Goal: Information Seeking & Learning: Find specific fact

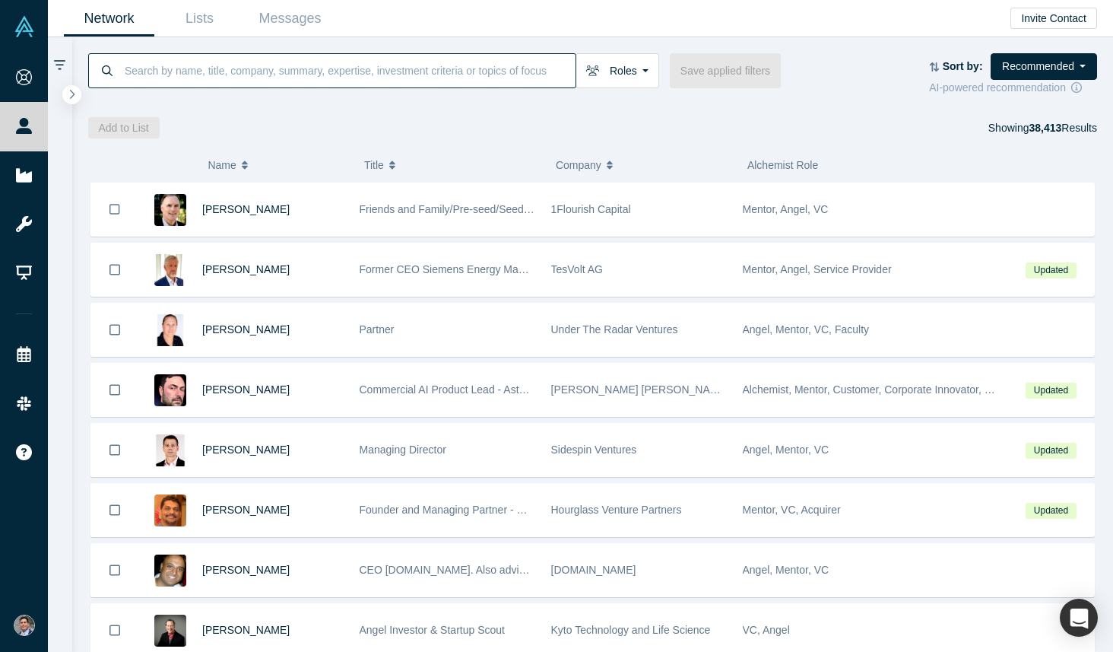
click at [314, 84] on input at bounding box center [349, 70] width 452 height 36
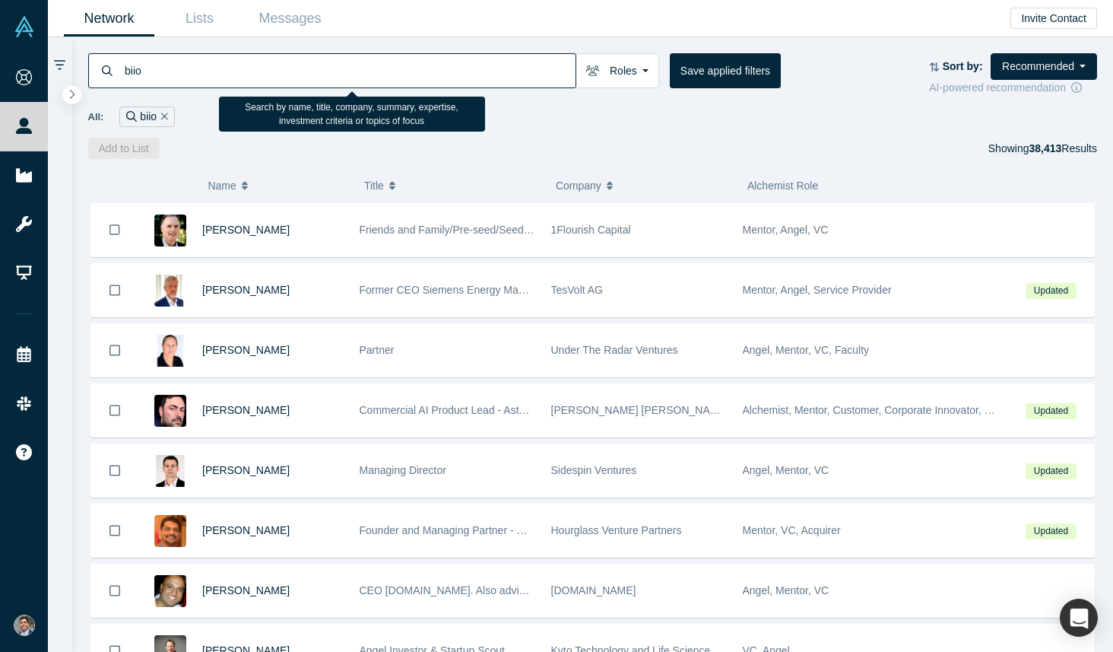
type input "biio"
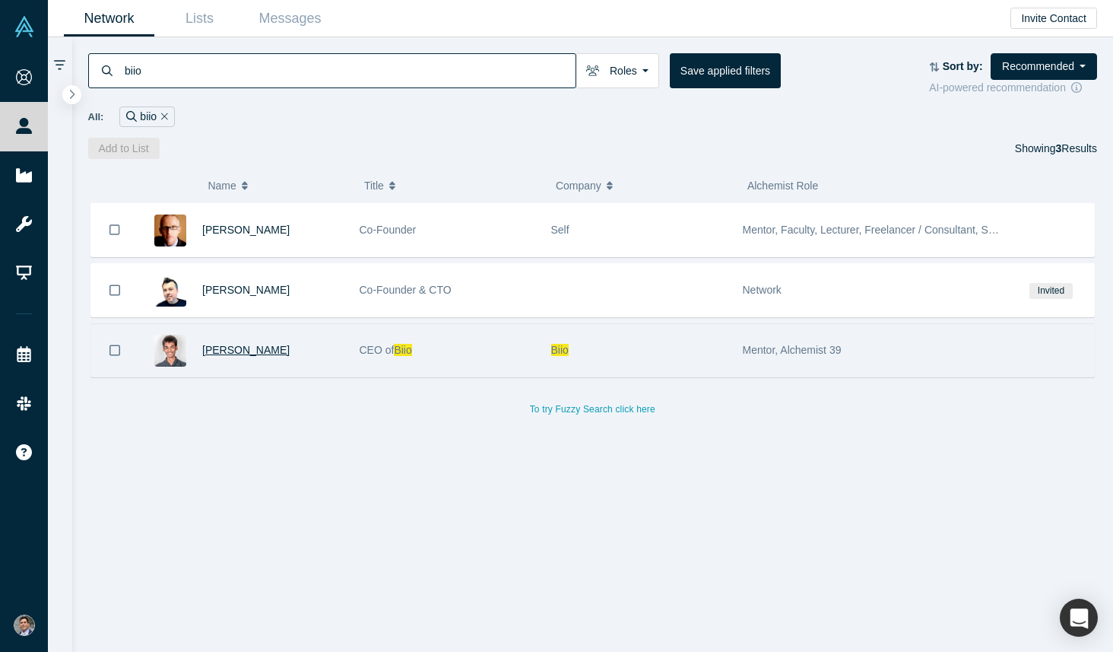
click at [231, 352] on span "[PERSON_NAME]" at bounding box center [245, 350] width 87 height 12
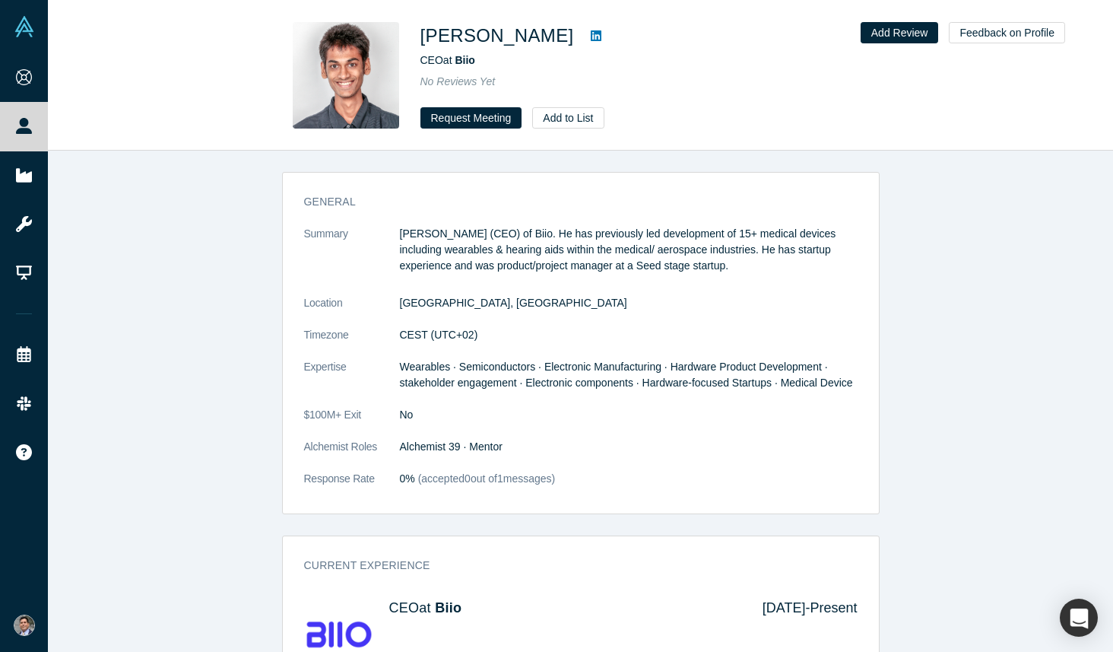
scroll to position [291, 0]
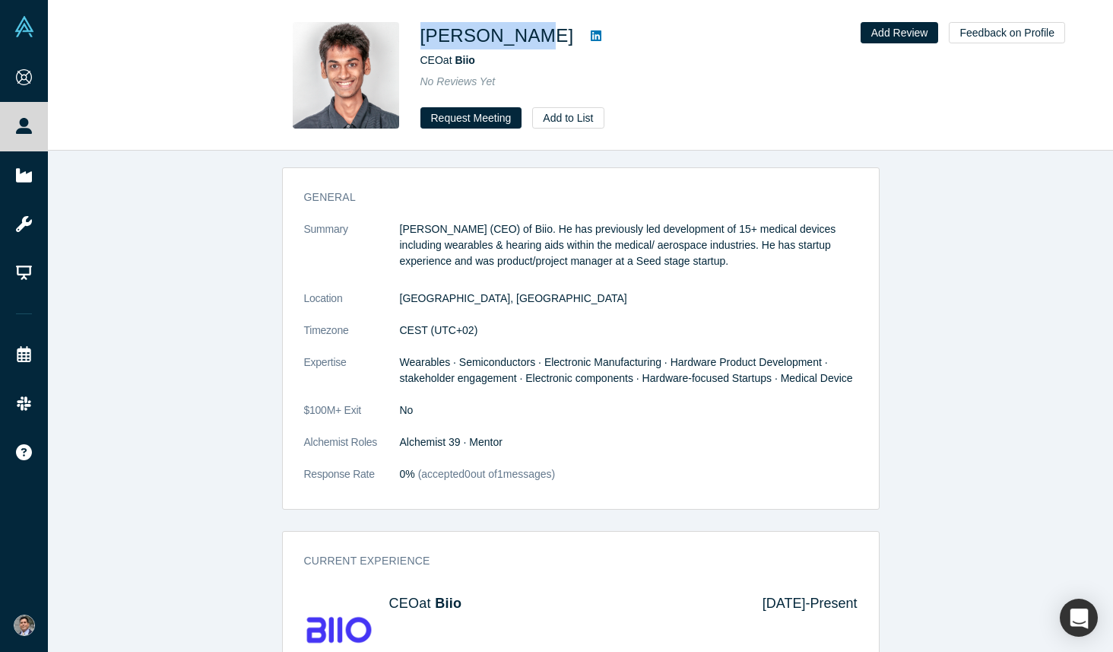
drag, startPoint x: 526, startPoint y: 39, endPoint x: 422, endPoint y: 37, distance: 104.2
click at [422, 37] on h1 "[PERSON_NAME]" at bounding box center [498, 35] width 154 height 27
copy h1 "[PERSON_NAME]"
